Goal: Check status: Check status

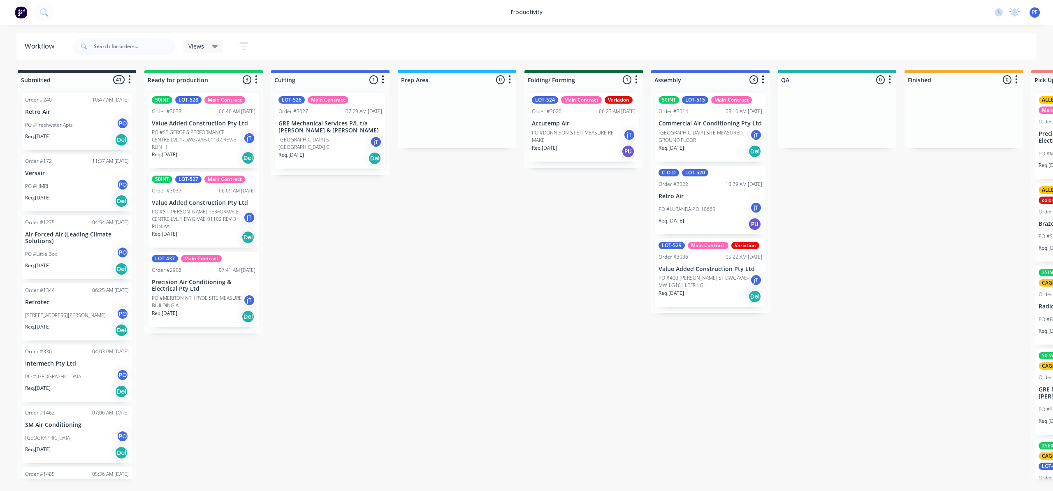
scroll to position [0, 363]
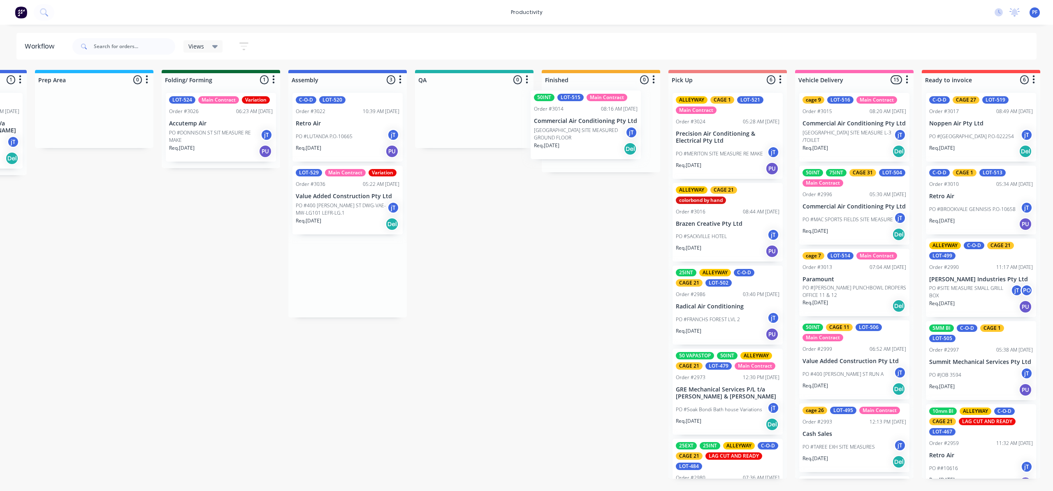
drag, startPoint x: 353, startPoint y: 116, endPoint x: 593, endPoint y: 109, distance: 240.3
click at [593, 109] on div "Submitted 41 Order #240 10:47 AM [DATE] Retro Air PO #Freshwater Apts PO Req. […" at bounding box center [436, 274] width 1610 height 409
click at [565, 108] on div "Order #3014" at bounding box center [564, 111] width 30 height 7
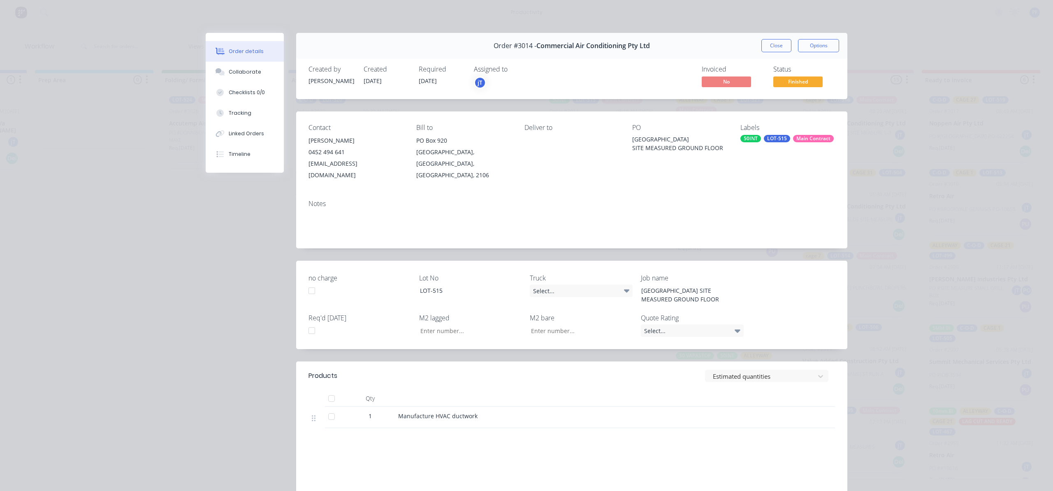
click at [755, 117] on div "Contact [PERSON_NAME] 0452 494 641 [EMAIL_ADDRESS][DOMAIN_NAME] Bill to [STREET…" at bounding box center [571, 152] width 551 height 82
click at [764, 137] on div "LOT-515" at bounding box center [777, 138] width 26 height 7
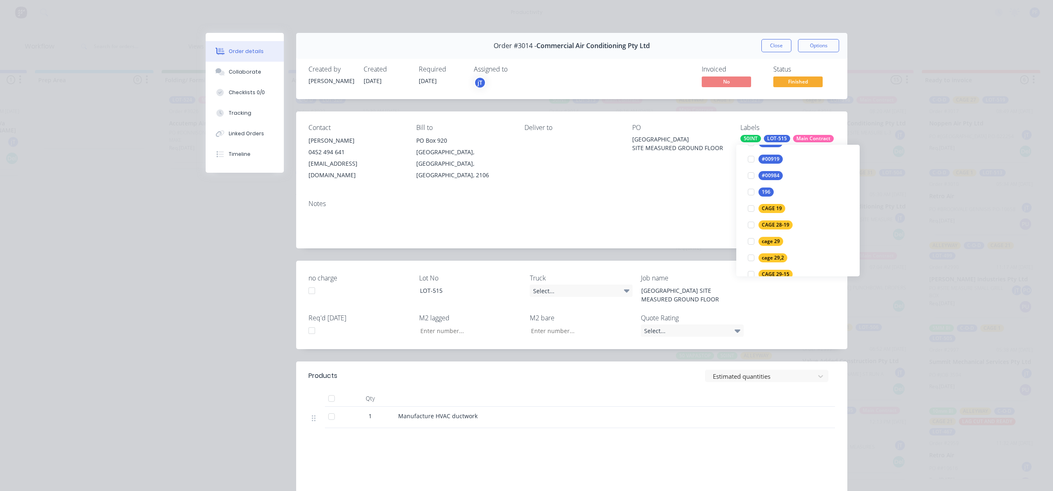
scroll to position [165, 0]
type input "9"
click at [780, 212] on button "cage 9" at bounding box center [764, 211] width 39 height 12
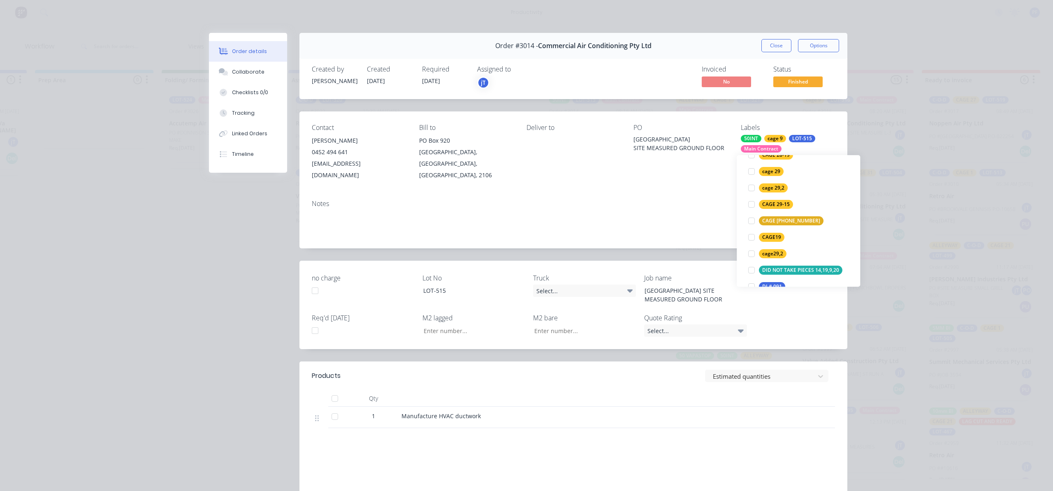
scroll to position [0, 0]
click at [675, 197] on div "Notes" at bounding box center [573, 220] width 548 height 55
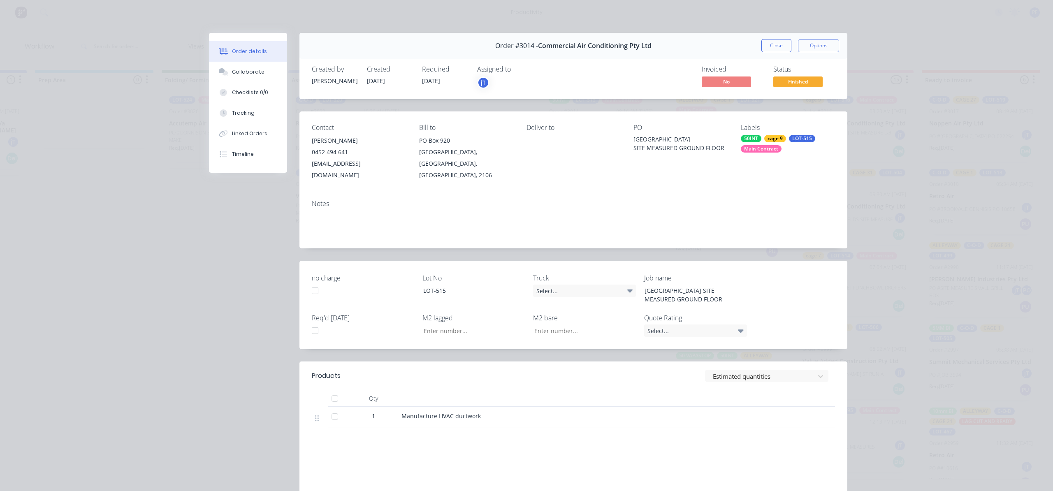
click at [773, 48] on button "Close" at bounding box center [776, 45] width 30 height 13
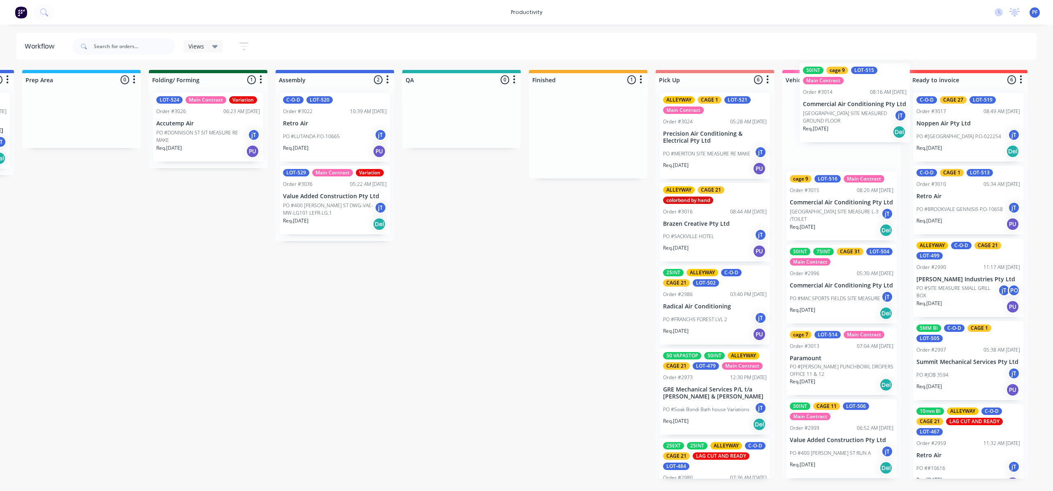
drag, startPoint x: 615, startPoint y: 129, endPoint x: 875, endPoint y: 100, distance: 261.6
click at [875, 100] on div "Submitted 41 Order #240 10:47 AM [DATE] Retro Air PO #Freshwater Apts PO Req. […" at bounding box center [423, 274] width 1610 height 409
